Goal: Navigation & Orientation: Find specific page/section

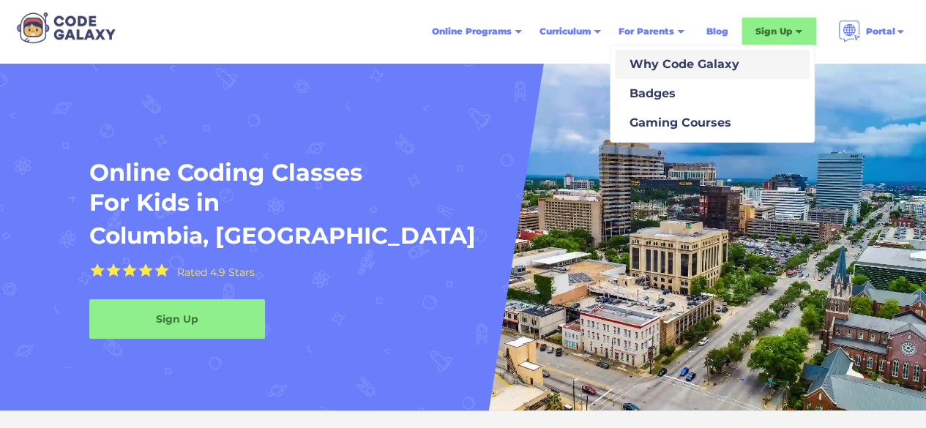
click at [673, 59] on div "Why Code Galaxy" at bounding box center [682, 65] width 116 height 18
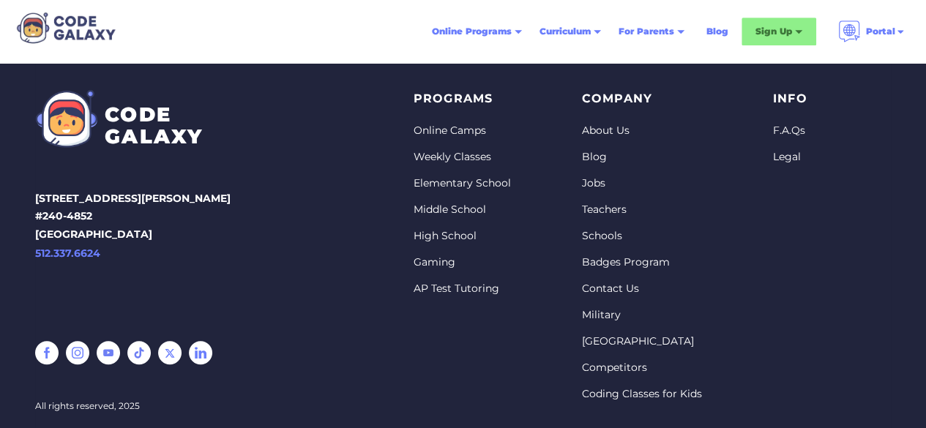
scroll to position [3162, 0]
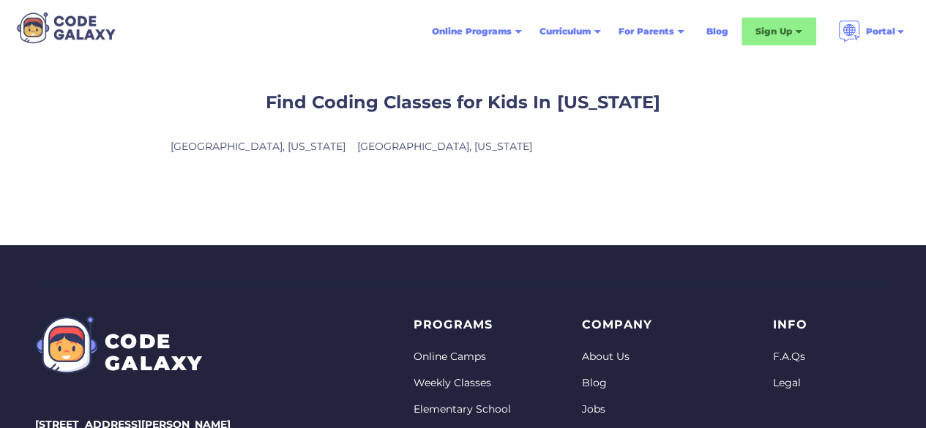
scroll to position [19, 0]
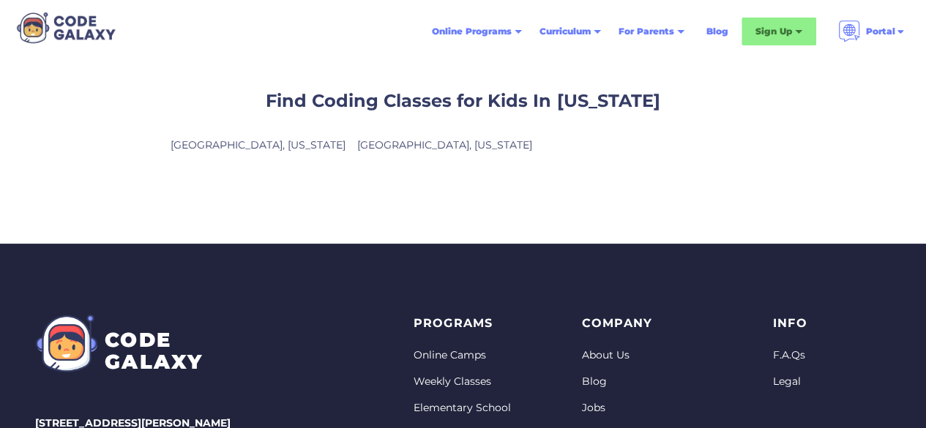
click at [262, 141] on link "Columbia, South Carolina" at bounding box center [258, 144] width 175 height 13
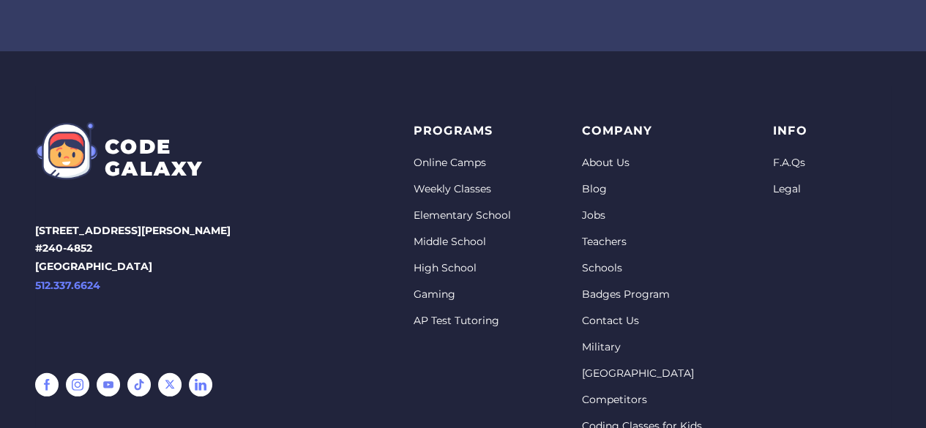
scroll to position [4774, 0]
click at [594, 208] on link "Jobs" at bounding box center [642, 215] width 120 height 15
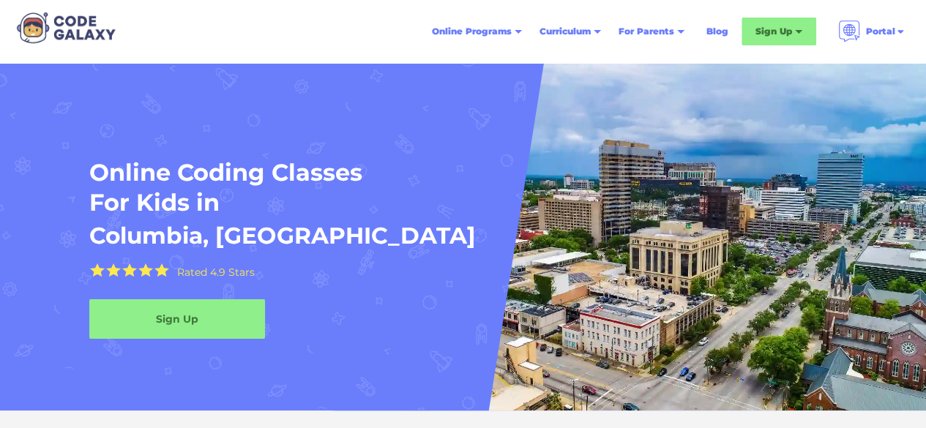
scroll to position [4751, 0]
